Goal: Task Accomplishment & Management: Manage account settings

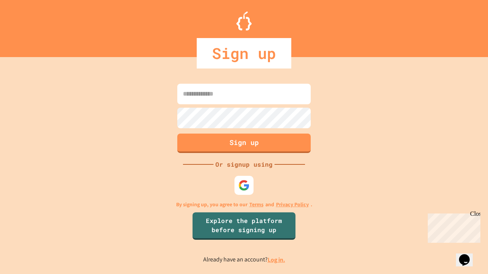
click at [277, 260] on link "Log in." at bounding box center [276, 260] width 18 height 8
